Goal: Navigation & Orientation: Find specific page/section

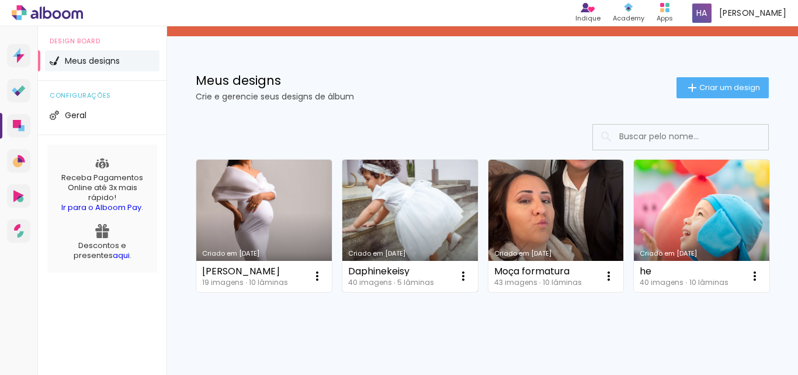
scroll to position [117, 0]
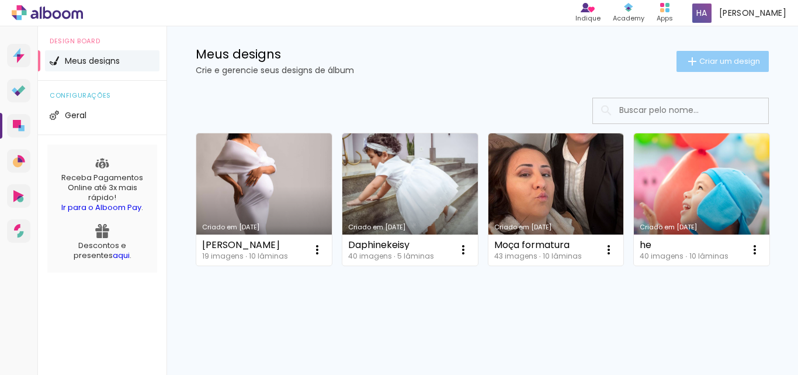
click at [724, 51] on paper-button "Criar um design" at bounding box center [723, 61] width 92 height 21
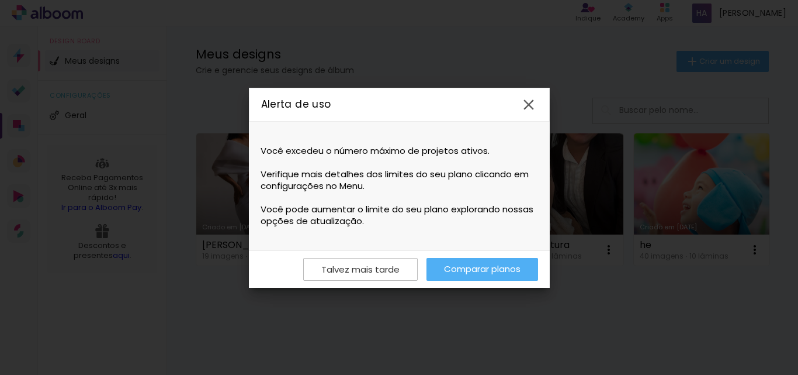
click at [531, 102] on iron-icon at bounding box center [529, 105] width 18 height 18
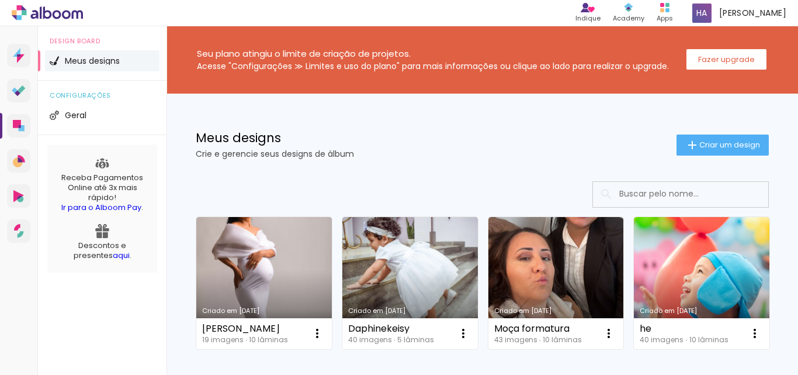
scroll to position [0, 0]
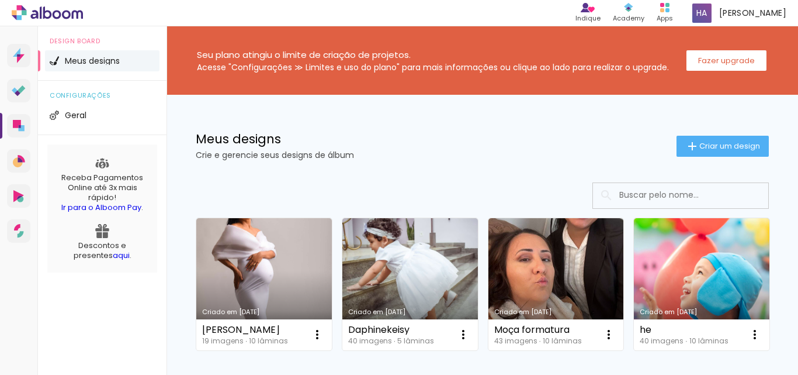
click at [64, 12] on icon at bounding box center [66, 14] width 9 height 9
click at [767, 11] on span "henrique" at bounding box center [752, 13] width 67 height 12
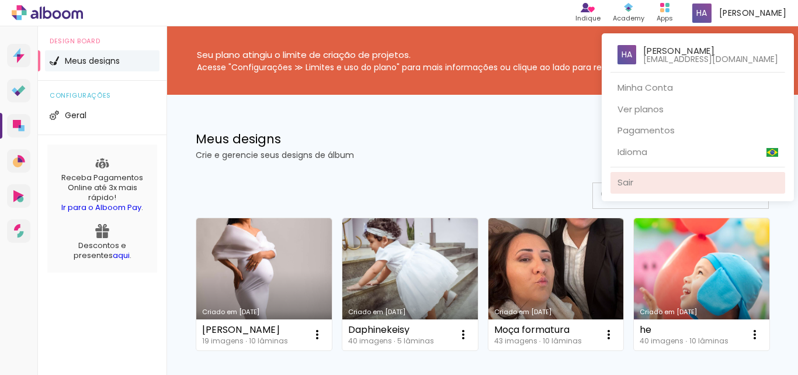
click at [663, 182] on link "Sair" at bounding box center [698, 183] width 175 height 22
